Goal: Task Accomplishment & Management: Use online tool/utility

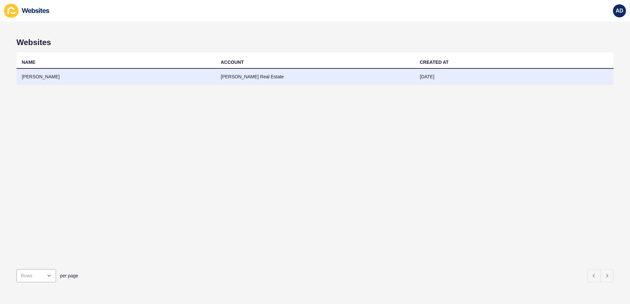
click at [61, 79] on td "[PERSON_NAME]" at bounding box center [115, 77] width 199 height 16
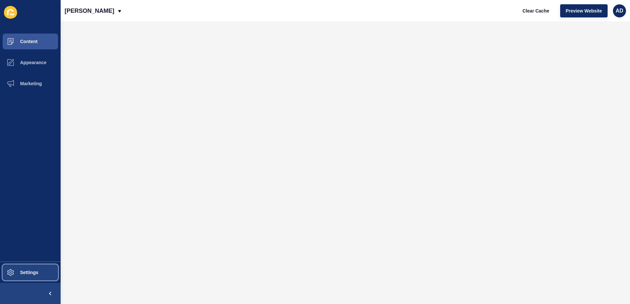
click at [16, 274] on span "Settings" at bounding box center [18, 272] width 39 height 5
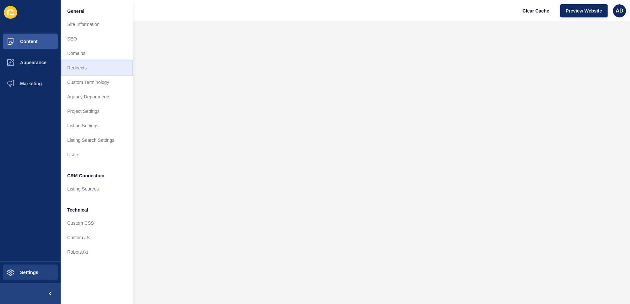
click at [76, 64] on link "Redirects" at bounding box center [97, 68] width 72 height 14
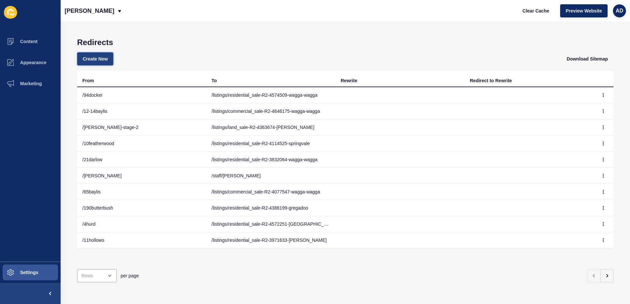
click at [85, 57] on span "Create New" at bounding box center [95, 59] width 25 height 7
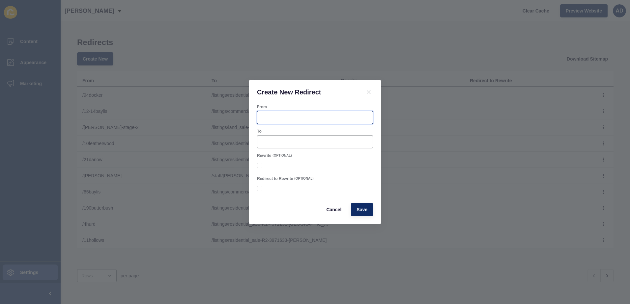
click at [271, 116] on input "From" at bounding box center [314, 117] width 107 height 7
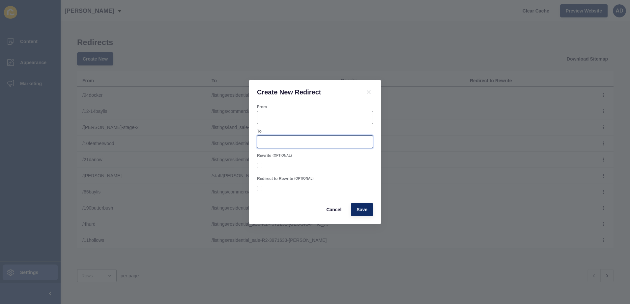
click at [268, 145] on input "To" at bounding box center [314, 142] width 107 height 7
paste input "/1storageunits"
type input "/1storageunits"
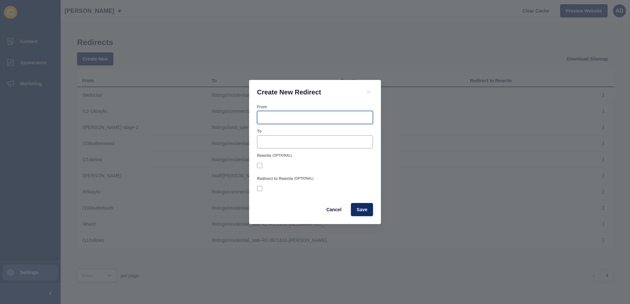
click at [265, 116] on input "From" at bounding box center [314, 117] width 107 height 7
paste input "/1storageunits"
click at [266, 118] on input "/1storageunits" at bounding box center [314, 117] width 107 height 7
type input "/1storageunits"
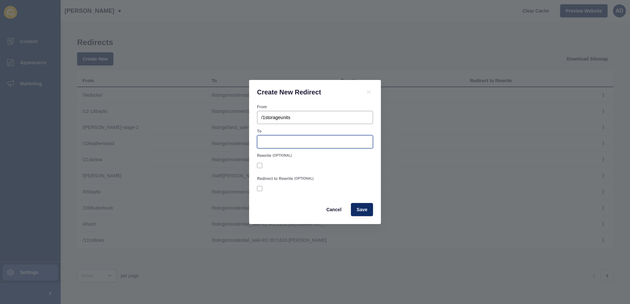
click at [276, 142] on input "To" at bounding box center [314, 142] width 107 height 7
paste input "[URL][DOMAIN_NAME]"
type input "[URL][DOMAIN_NAME]"
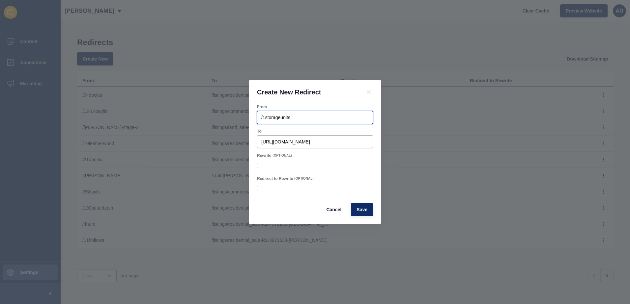
scroll to position [0, 0]
click at [265, 119] on input "/1storageunits" at bounding box center [314, 117] width 107 height 7
drag, startPoint x: 297, startPoint y: 115, endPoint x: 171, endPoint y: 114, distance: 126.5
click at [171, 114] on div "Create New Redirect From /1storageunits To [URL][DOMAIN_NAME] Rewrite (OPTIONAL…" at bounding box center [315, 152] width 630 height 304
paste input "[DOMAIN_NAME][URL]"
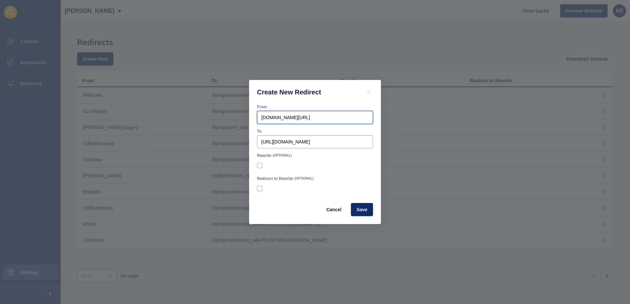
drag, startPoint x: 288, startPoint y: 117, endPoint x: 215, endPoint y: 122, distance: 73.6
click at [215, 122] on div "Create New Redirect From [DOMAIN_NAME][URL] To [URL][DOMAIN_NAME] Rewrite (OPTI…" at bounding box center [315, 152] width 630 height 304
type input "/storageunits"
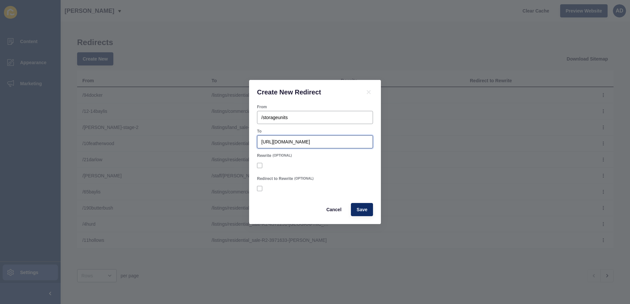
drag, startPoint x: 302, startPoint y: 142, endPoint x: 234, endPoint y: 143, distance: 67.5
click at [234, 143] on div "Create New Redirect From /storageunits To [URL][DOMAIN_NAME] Rewrite (OPTIONAL)…" at bounding box center [315, 152] width 630 height 304
type input "/listings/commercial_rental-R2-4680041-wagga-wagga"
click at [363, 212] on span "Save" at bounding box center [361, 210] width 11 height 7
